Goal: Task Accomplishment & Management: Use online tool/utility

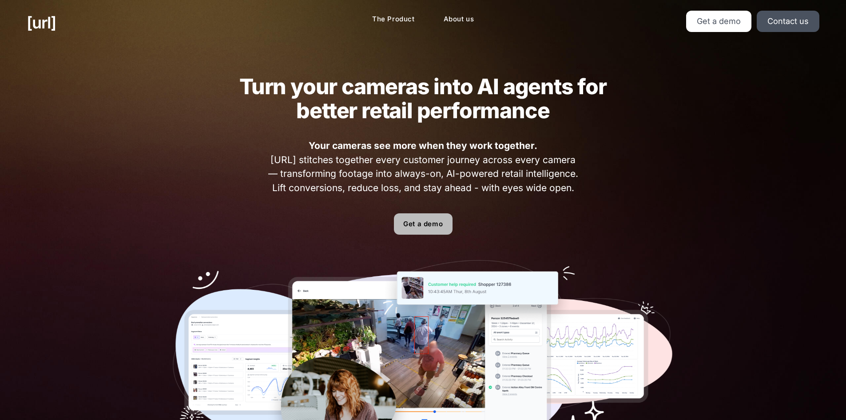
click at [431, 220] on link "Get a demo" at bounding box center [423, 223] width 59 height 21
click at [735, 22] on link "Get a demo" at bounding box center [718, 21] width 65 height 21
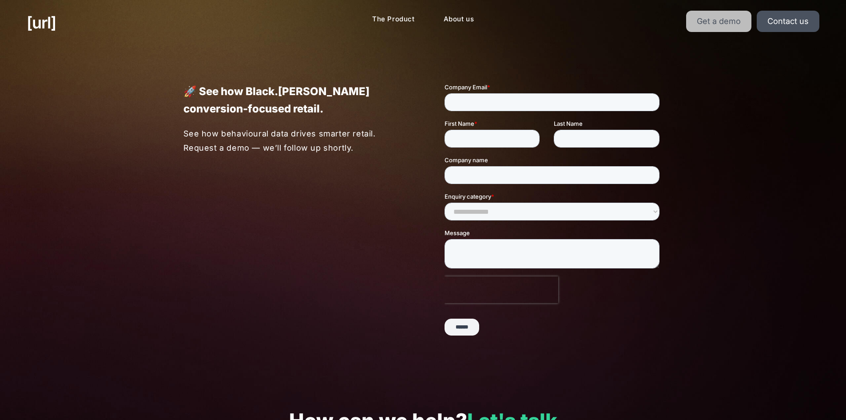
click at [723, 16] on link "Get a demo" at bounding box center [718, 21] width 65 height 21
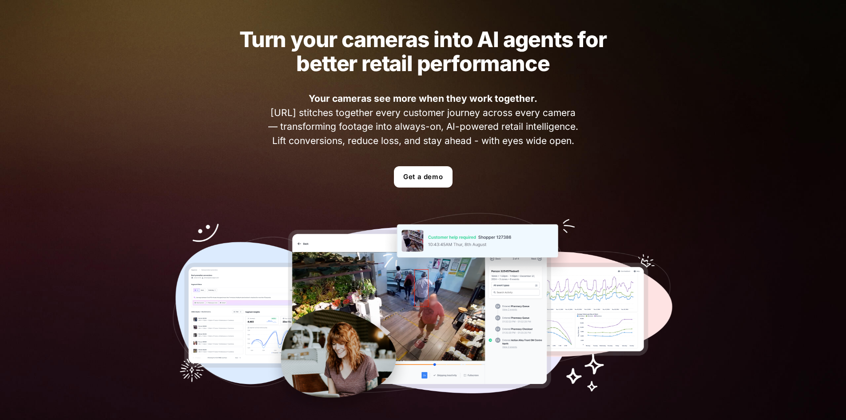
scroll to position [44, 0]
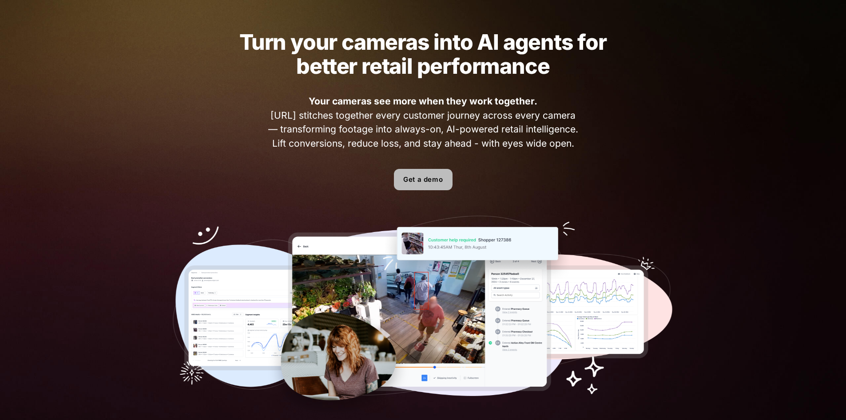
click at [423, 183] on link "Get a demo" at bounding box center [423, 179] width 59 height 21
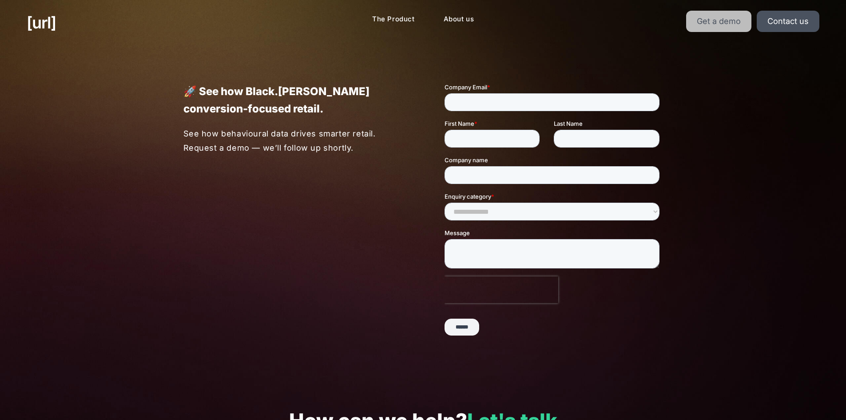
click at [699, 24] on link "Get a demo" at bounding box center [718, 21] width 65 height 21
